Goal: Use online tool/utility

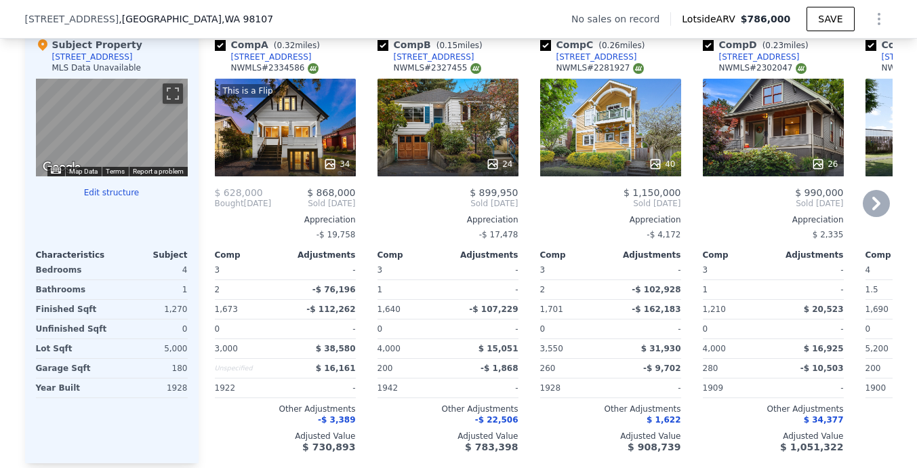
scroll to position [1380, 0]
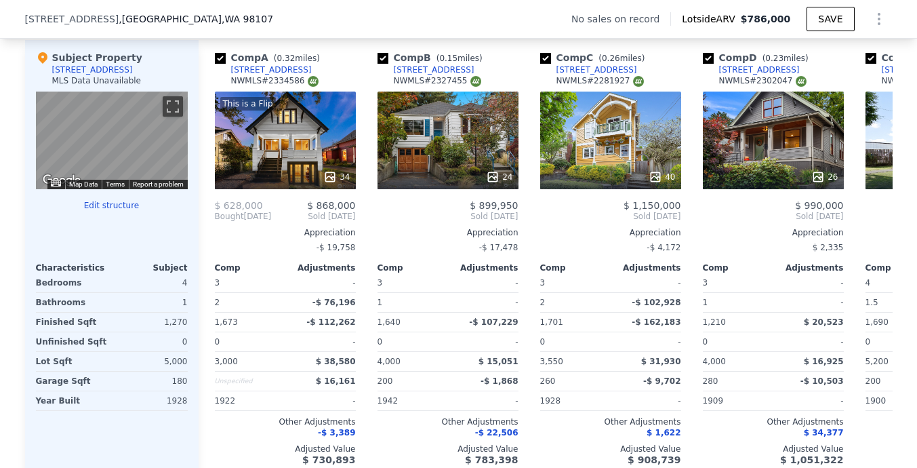
click at [132, 203] on button "Edit structure" at bounding box center [112, 205] width 152 height 11
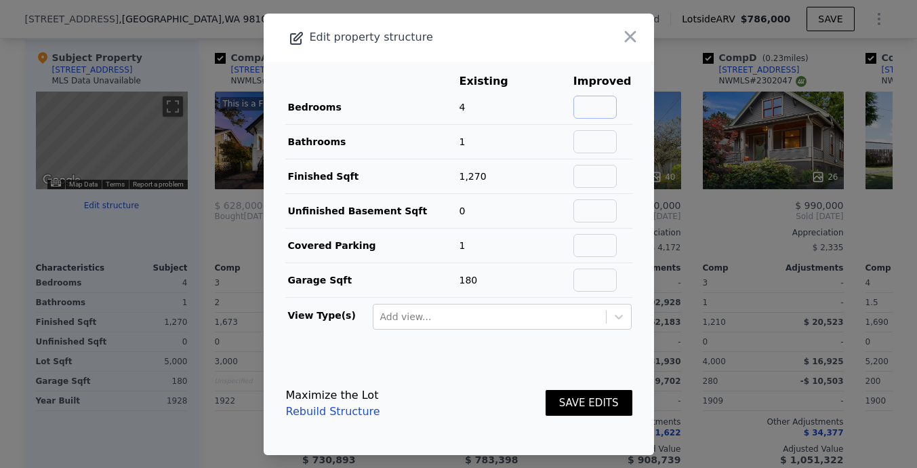
click at [617, 96] on input "text" at bounding box center [595, 107] width 43 height 23
type input "4"
type input "5"
click at [618, 120] on td "5" at bounding box center [603, 107] width 60 height 35
click at [616, 135] on input "text" at bounding box center [595, 141] width 43 height 23
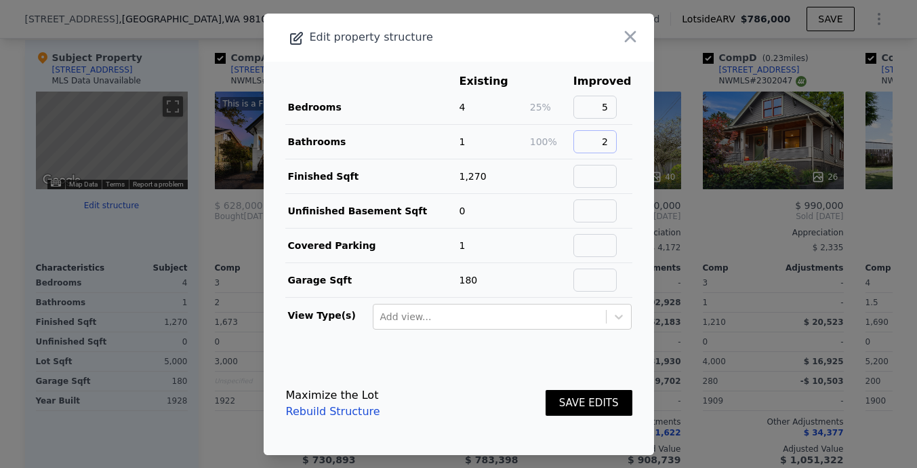
type input "2"
click at [608, 186] on input "text" at bounding box center [595, 176] width 43 height 23
type input "2500"
click at [574, 359] on footer "Maximize the Lot Rebuild Structure SAVE EDITS" at bounding box center [459, 403] width 391 height 103
click at [587, 401] on button "SAVE EDITS" at bounding box center [589, 403] width 87 height 26
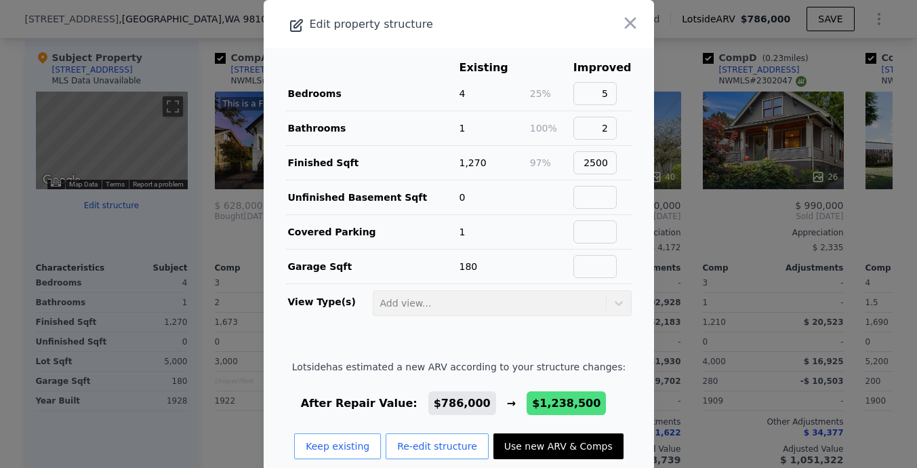
click at [517, 443] on button "Use new ARV & Comps" at bounding box center [559, 446] width 130 height 26
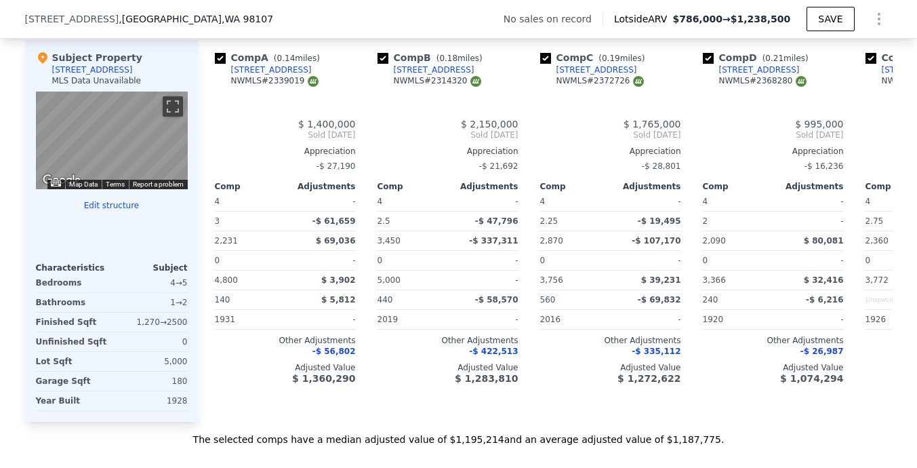
type input "$ 1,238,500"
type input "4"
type input "6"
type input "2"
type input "3"
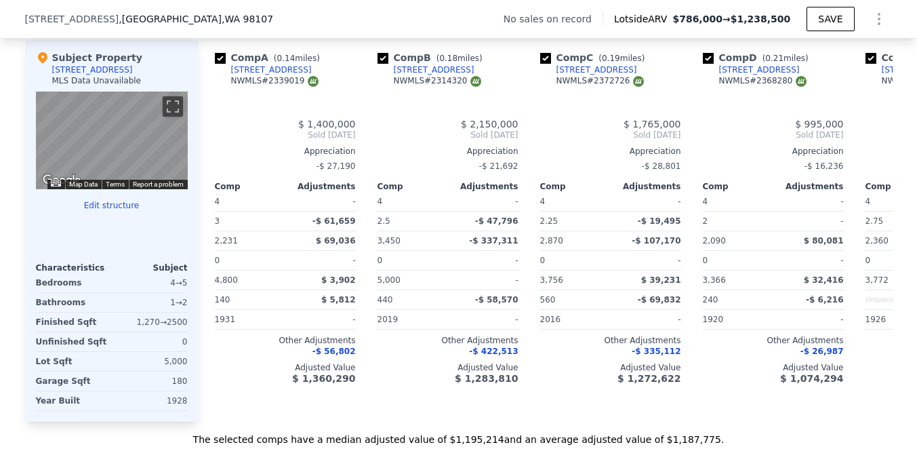
type input "1910"
type input "3450"
type input "3050"
type input "5000"
type input "$ 449,406"
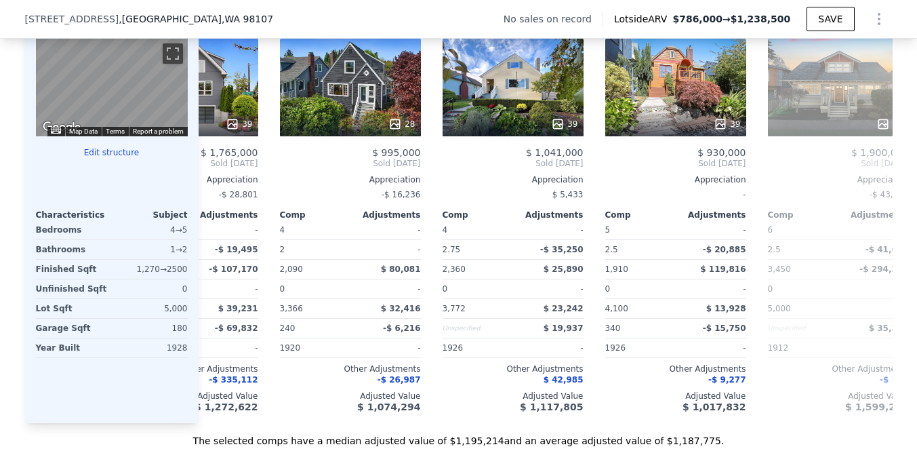
scroll to position [1303, 0]
